Goal: Task Accomplishment & Management: Use online tool/utility

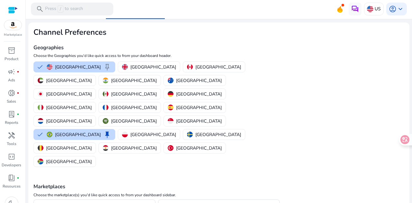
scroll to position [22, 0]
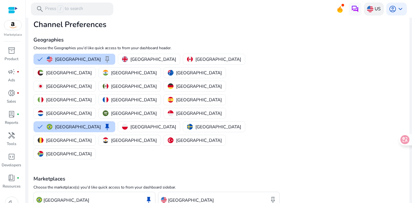
click at [367, 10] on img at bounding box center [370, 9] width 6 height 6
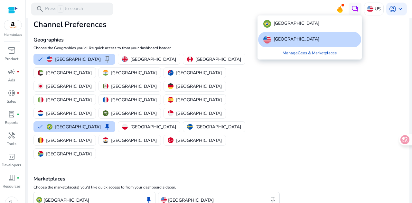
click at [286, 22] on div "[GEOGRAPHIC_DATA]" at bounding box center [309, 23] width 103 height 15
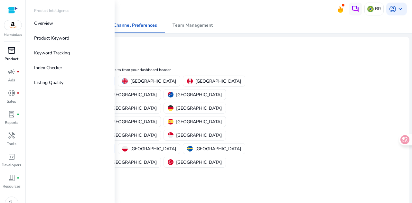
click at [14, 50] on span "inventory_2" at bounding box center [12, 51] width 8 height 8
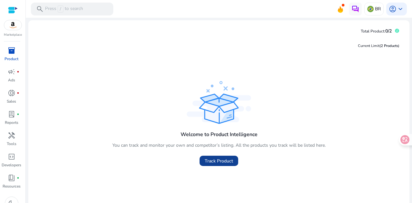
click at [218, 162] on span "Track Product" at bounding box center [219, 161] width 28 height 7
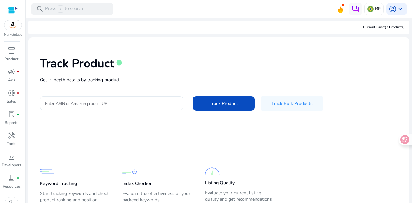
drag, startPoint x: 97, startPoint y: 86, endPoint x: 93, endPoint y: 106, distance: 20.2
click at [97, 88] on div "Track Product info Get in-depth details by tracking product Enter ASIN or Amazo…" at bounding box center [219, 84] width 371 height 82
click at [91, 107] on div at bounding box center [111, 103] width 133 height 14
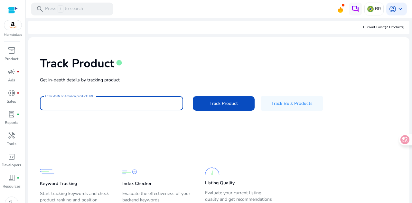
paste input "**********"
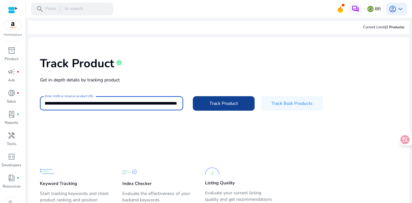
type input "**********"
click at [214, 105] on span "Track Product" at bounding box center [224, 103] width 28 height 7
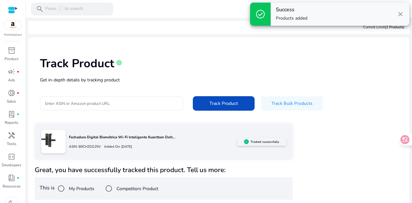
scroll to position [0, 0]
click at [405, 13] on div "Success Products added close" at bounding box center [340, 14] width 139 height 23
click at [400, 13] on span "close" at bounding box center [401, 14] width 8 height 8
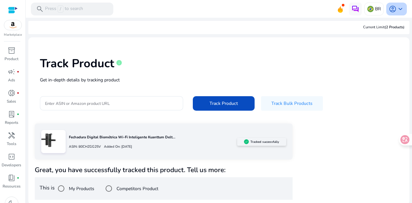
click at [401, 8] on span "keyboard_arrow_down" at bounding box center [401, 9] width 8 height 8
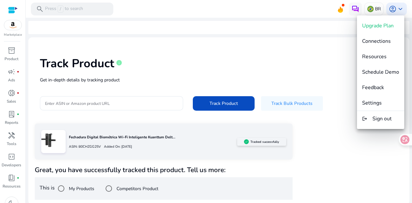
click at [297, 10] on div at bounding box center [206, 101] width 412 height 203
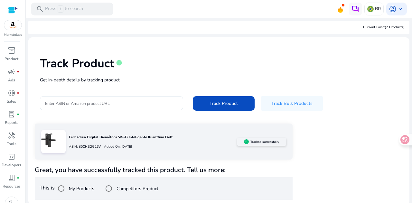
drag, startPoint x: 249, startPoint y: 145, endPoint x: 246, endPoint y: 143, distance: 3.6
click at [248, 145] on div "Tracked successfully" at bounding box center [261, 142] width 49 height 8
click at [112, 144] on div "ASIN: B0CHZGG25V Added On: [DATE]" at bounding box center [153, 146] width 169 height 9
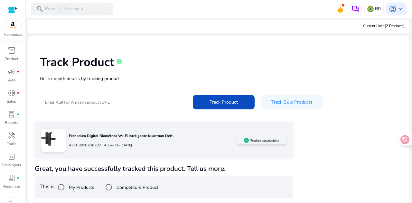
scroll to position [1, 0]
drag, startPoint x: 57, startPoint y: 167, endPoint x: 256, endPoint y: 170, distance: 199.2
click at [251, 168] on h4 "Great, you have successfully tracked this product. Tell us more:" at bounding box center [164, 169] width 258 height 8
click at [300, 171] on div "Fechadura Digital Biométrica Wi-Fi Inteligente Kuanttum Delt... ASIN: B0CHZGG25…" at bounding box center [219, 160] width 369 height 76
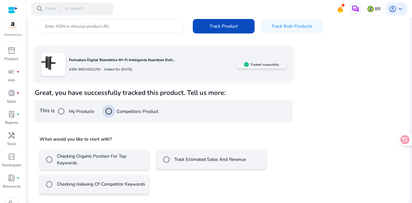
scroll to position [78, 0]
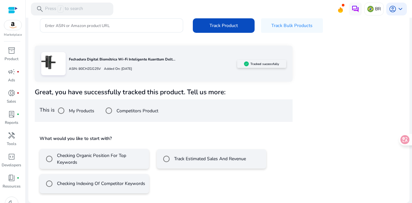
click at [192, 164] on div "Track Estimated Sales And Revenue" at bounding box center [203, 159] width 86 height 13
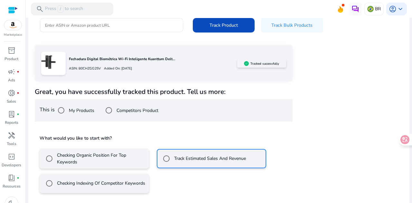
scroll to position [107, 0]
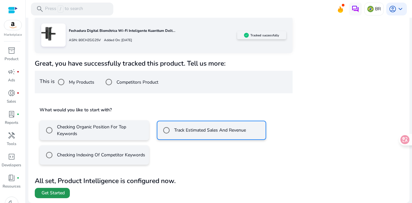
click at [55, 197] on span "Get Started" at bounding box center [53, 193] width 23 height 6
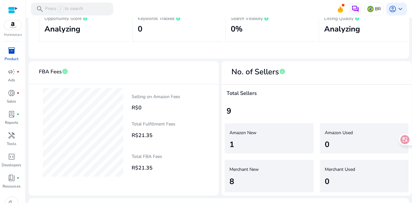
scroll to position [161, 0]
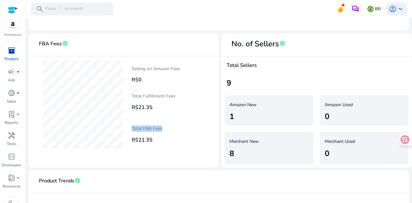
drag, startPoint x: 131, startPoint y: 133, endPoint x: 163, endPoint y: 136, distance: 33.1
click at [163, 136] on div "Selling on Amazon Fees R$0 Total Fulfillment Fees R$21.35 Total FBA Fees R$21.35" at bounding box center [166, 104] width 85 height 82
click at [137, 96] on div "Total Fulfillment Fees R$21.35" at bounding box center [170, 102] width 77 height 22
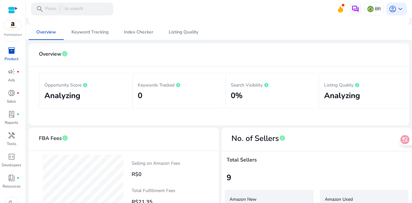
scroll to position [32, 0]
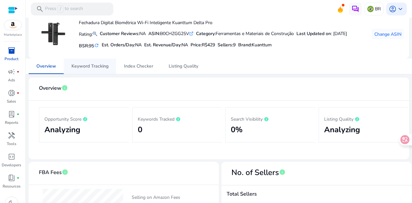
click at [92, 69] on span "Keyword Tracking" at bounding box center [90, 66] width 37 height 5
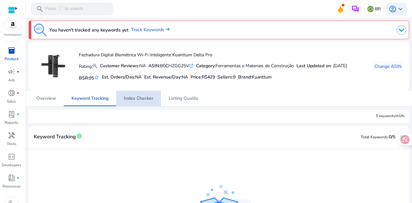
drag, startPoint x: 144, startPoint y: 104, endPoint x: 183, endPoint y: 134, distance: 49.6
click at [144, 101] on span "Index Checker" at bounding box center [138, 98] width 29 height 5
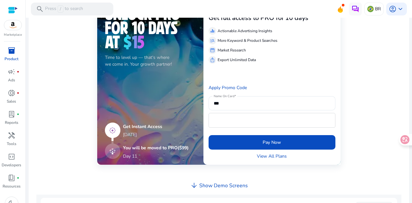
scroll to position [30, 0]
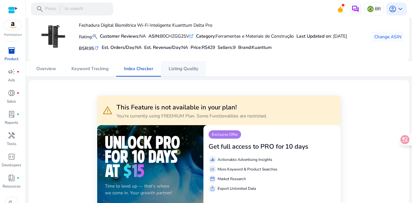
click at [182, 71] on span "Listing Quality" at bounding box center [184, 69] width 30 height 5
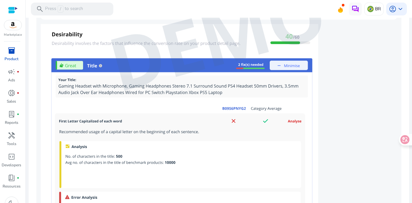
scroll to position [537, 0]
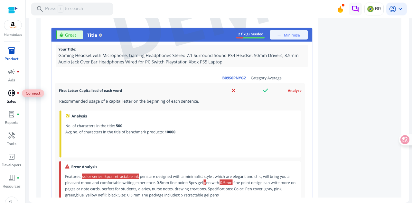
click at [11, 93] on span "donut_small" at bounding box center [12, 93] width 8 height 8
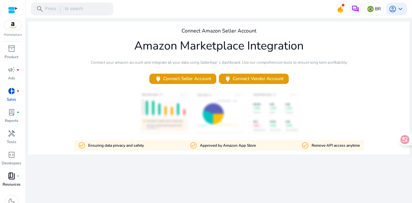
scroll to position [9, 0]
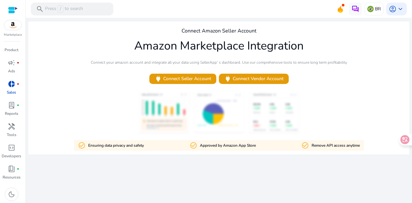
click at [177, 65] on p "Connect your amazon account and integrate all your data using SellerApp' s dash…" at bounding box center [219, 63] width 257 height 6
